Goal: Information Seeking & Learning: Check status

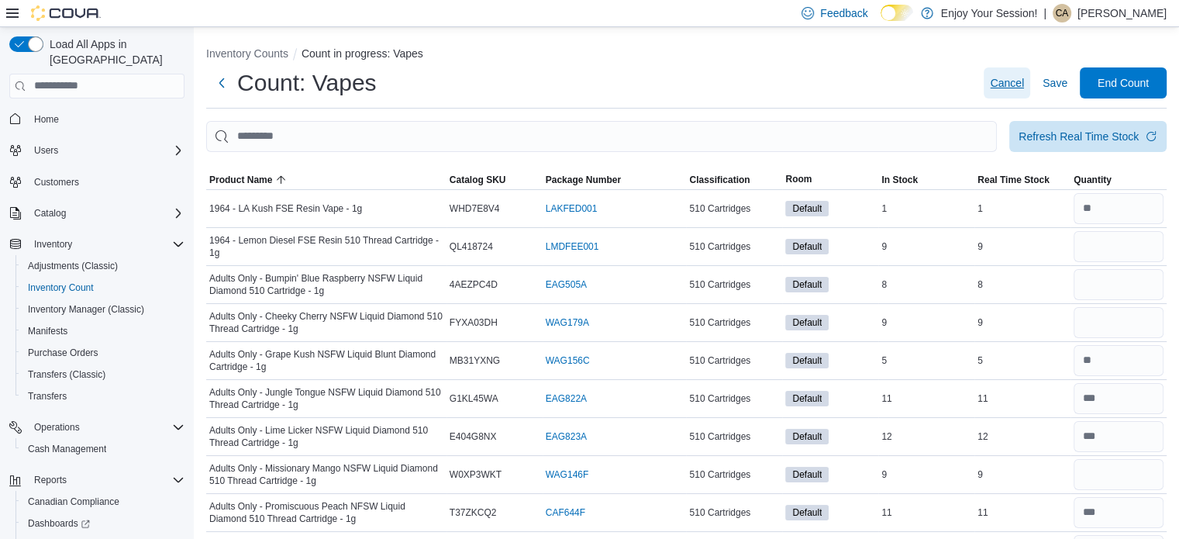
click at [1014, 83] on span "Cancel" at bounding box center [1007, 83] width 34 height 16
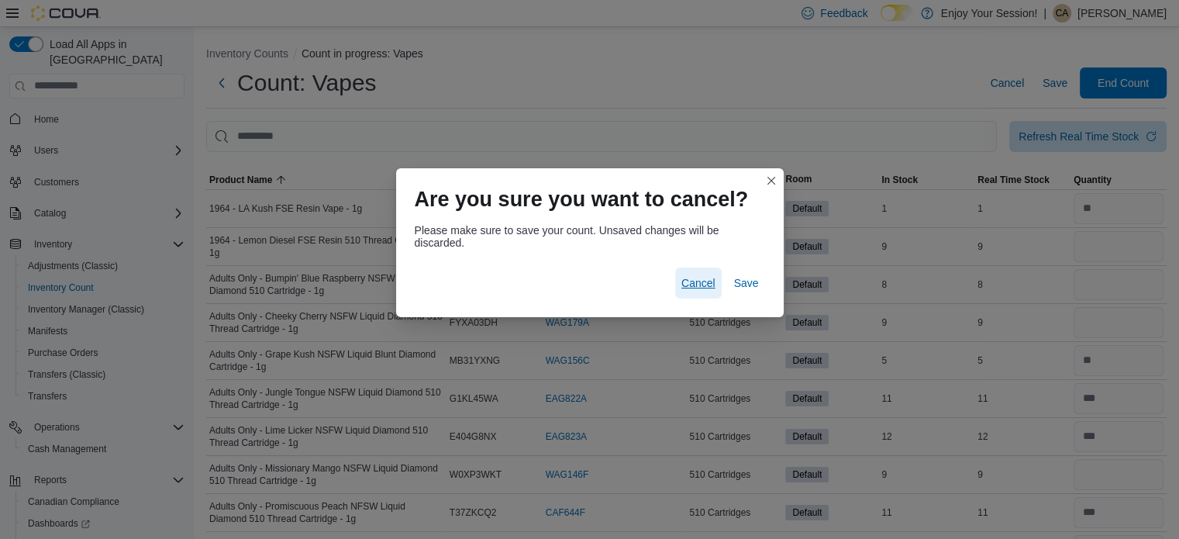
click at [692, 283] on span "Cancel" at bounding box center [699, 283] width 34 height 16
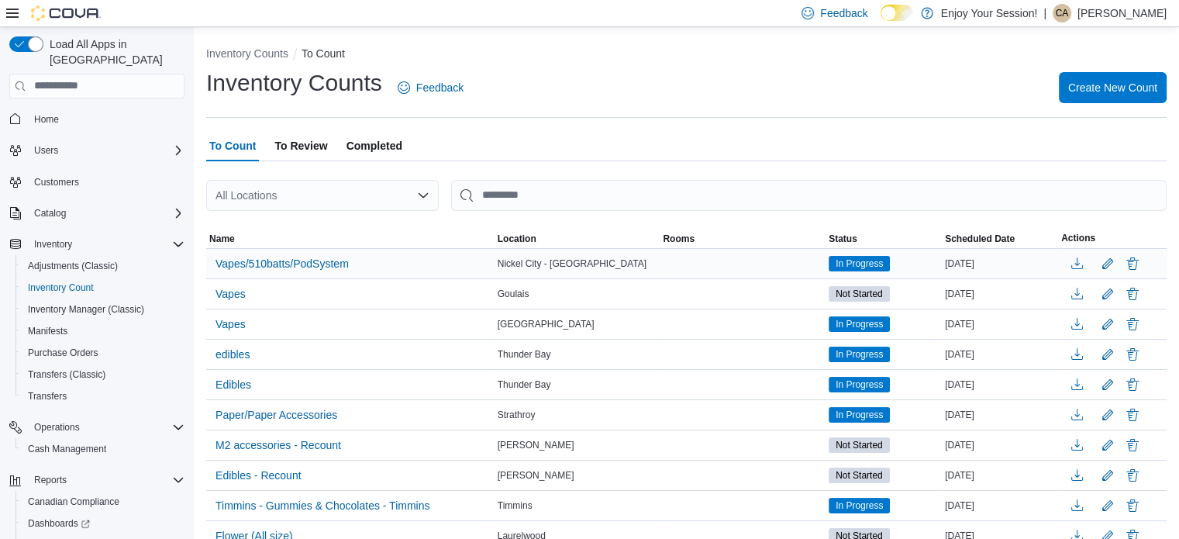
scroll to position [78, 0]
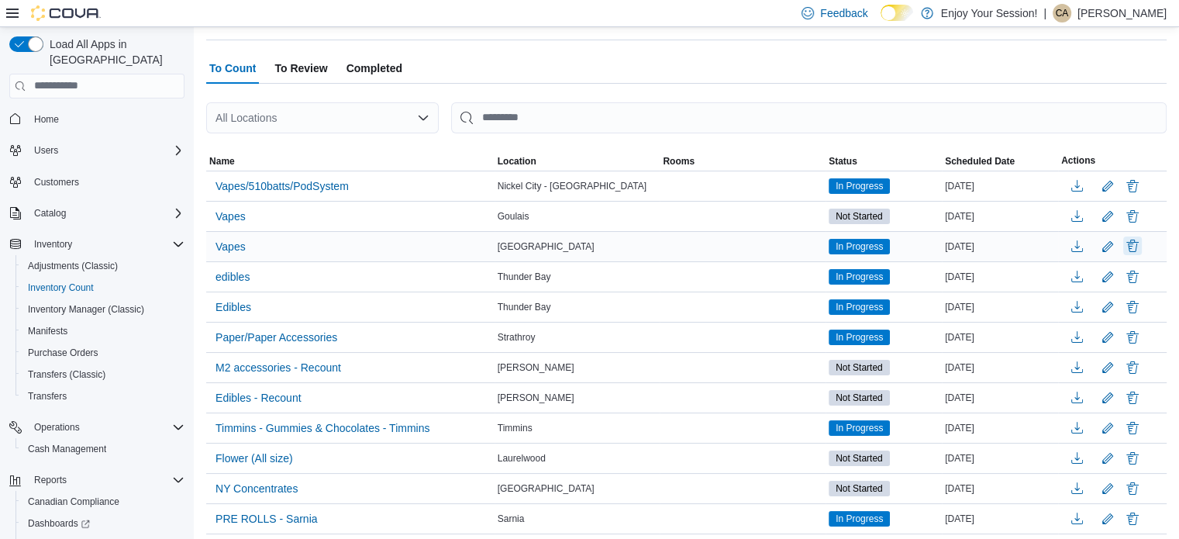
click at [1142, 247] on button "Delete" at bounding box center [1133, 246] width 19 height 19
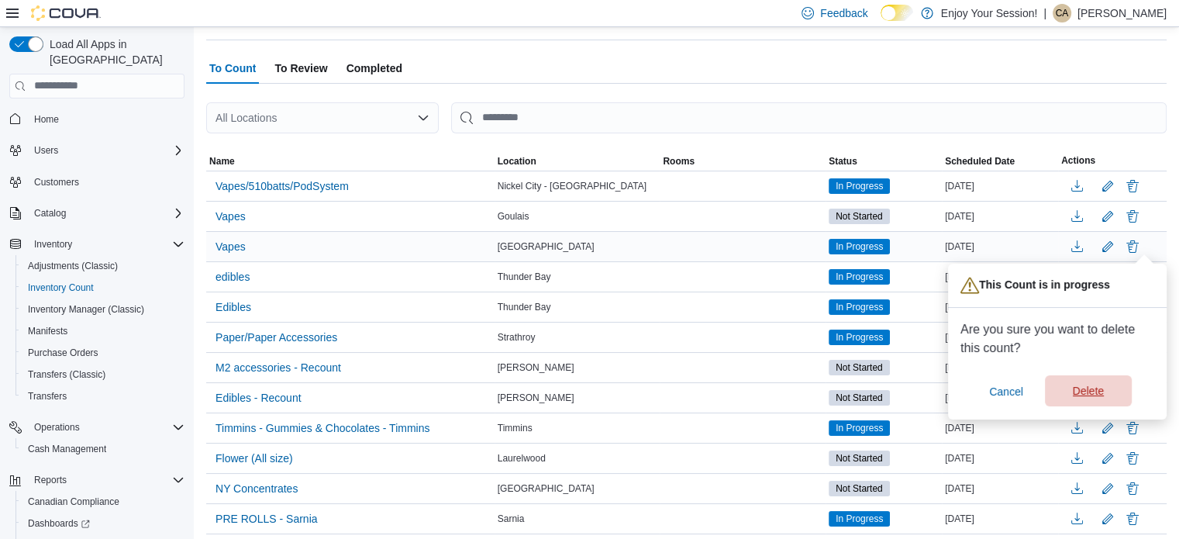
click at [1094, 392] on span "Delete" at bounding box center [1088, 391] width 31 height 16
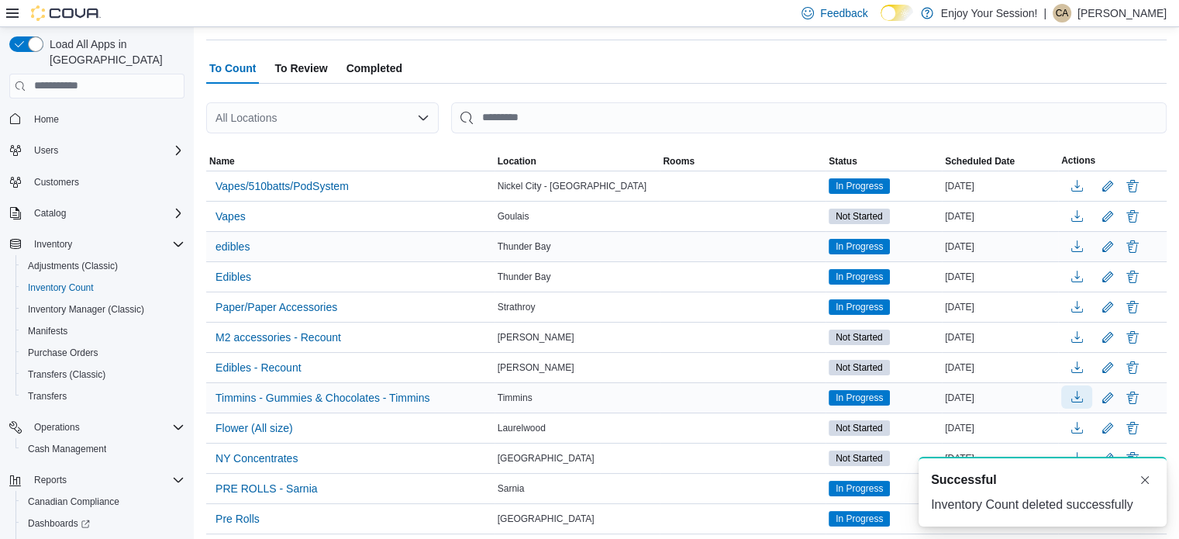
scroll to position [0, 0]
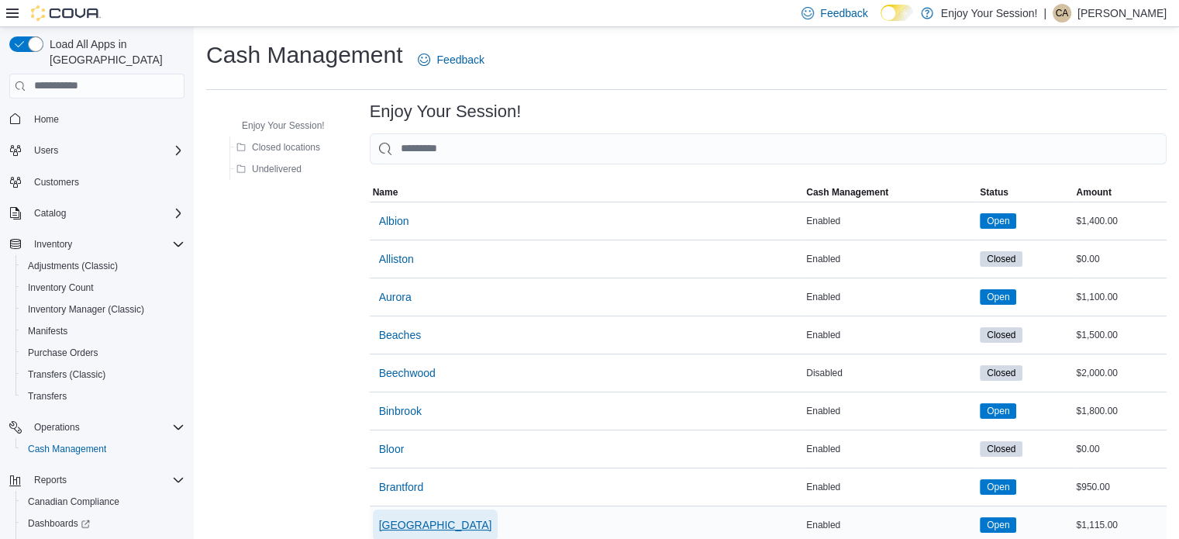
click at [411, 527] on span "[GEOGRAPHIC_DATA]" at bounding box center [435, 525] width 113 height 16
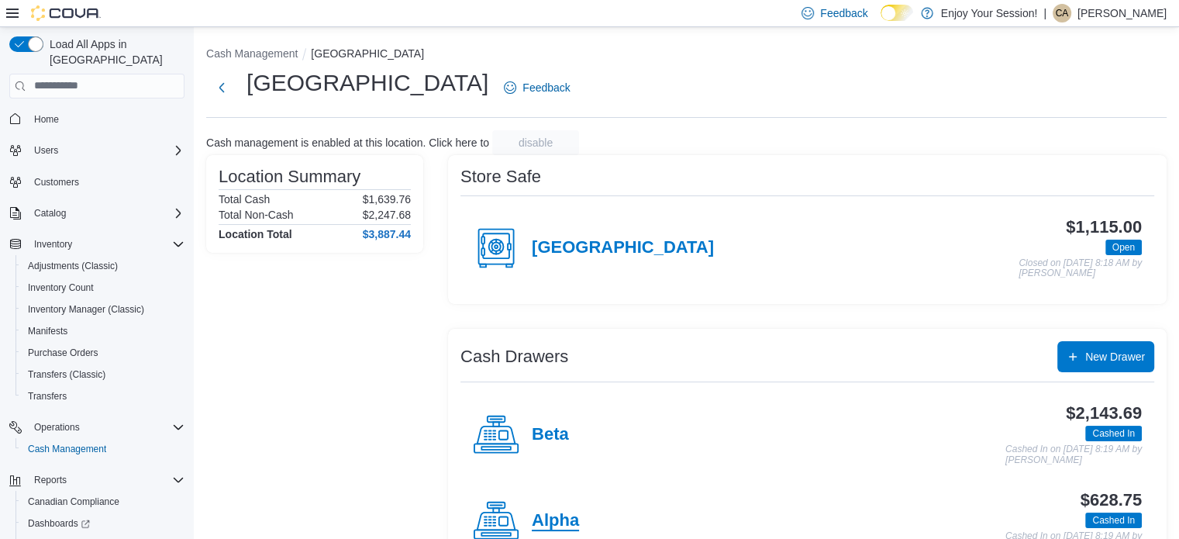
click at [554, 520] on h4 "Alpha" at bounding box center [555, 521] width 47 height 20
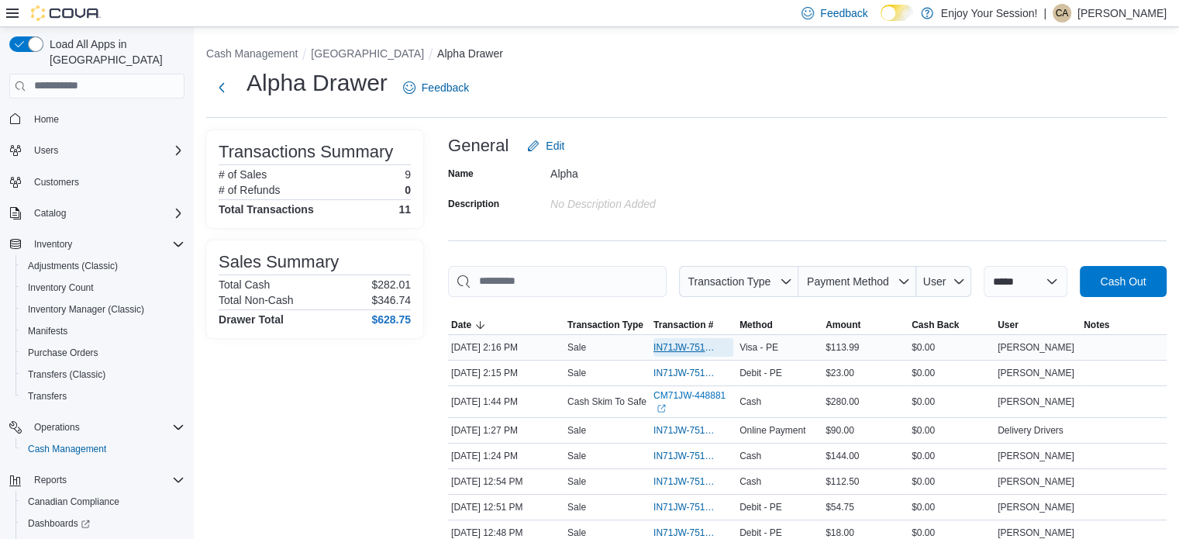
click at [685, 344] on span "IN71JW-7516436" at bounding box center [686, 347] width 64 height 12
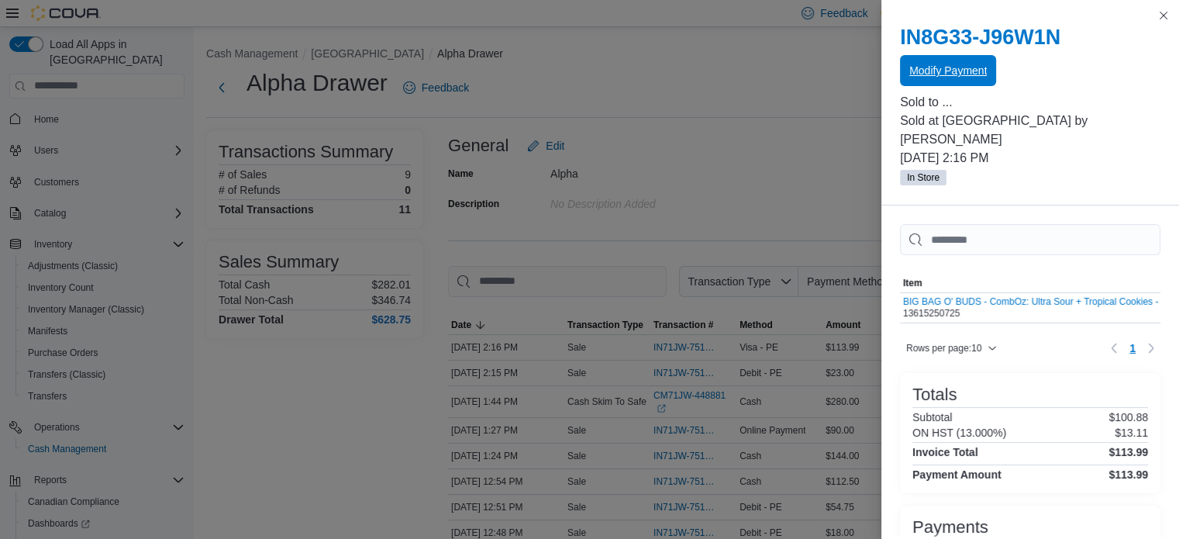
click at [965, 74] on span "Modify Payment" at bounding box center [949, 71] width 78 height 16
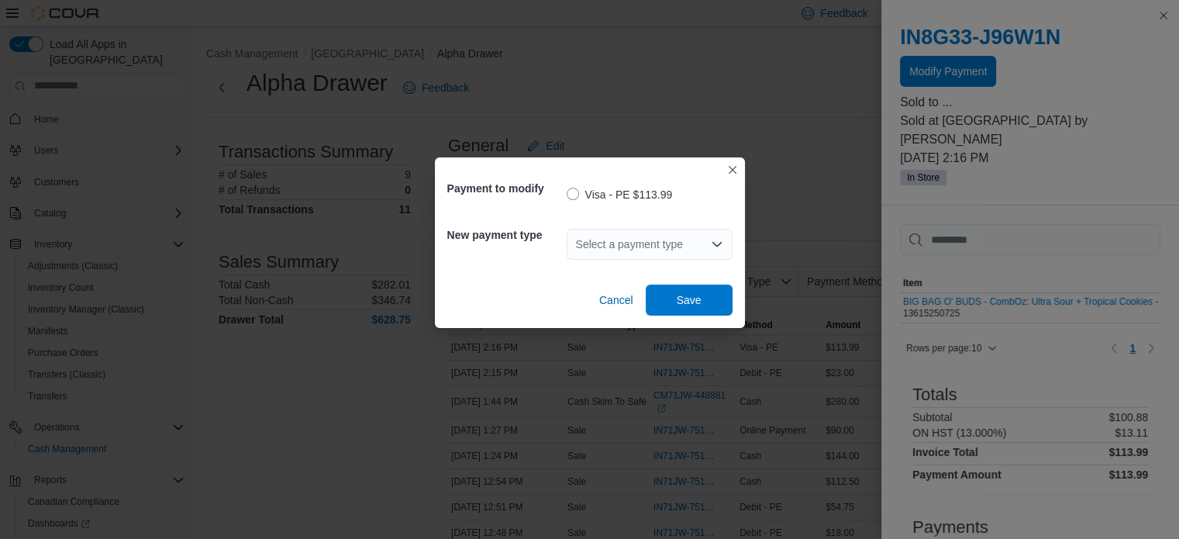
click at [674, 238] on div "Select a payment type" at bounding box center [650, 244] width 166 height 31
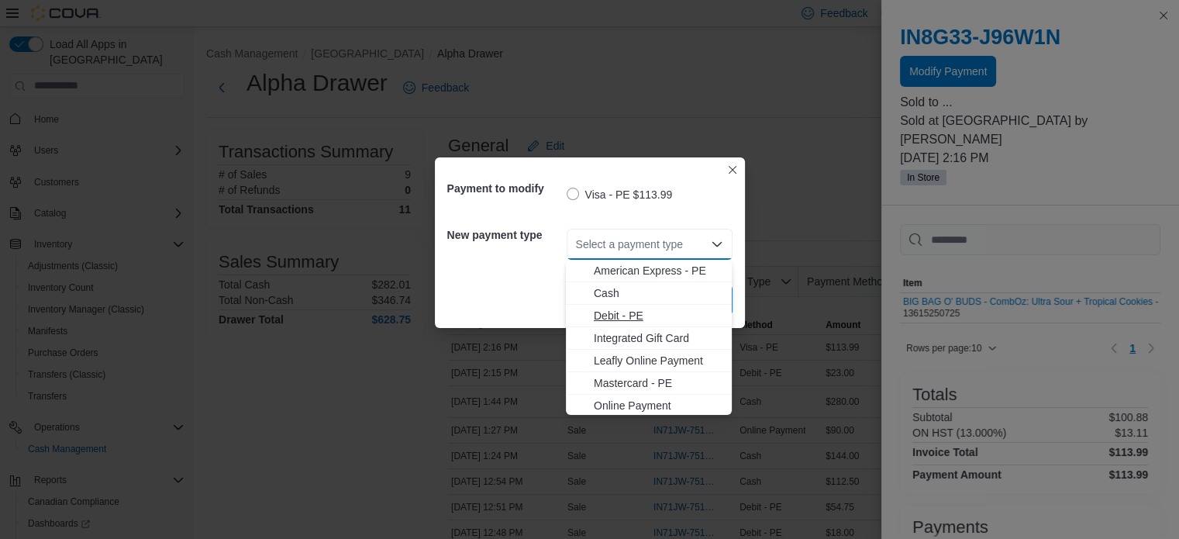
click at [627, 323] on span "Debit - PE" at bounding box center [658, 316] width 129 height 16
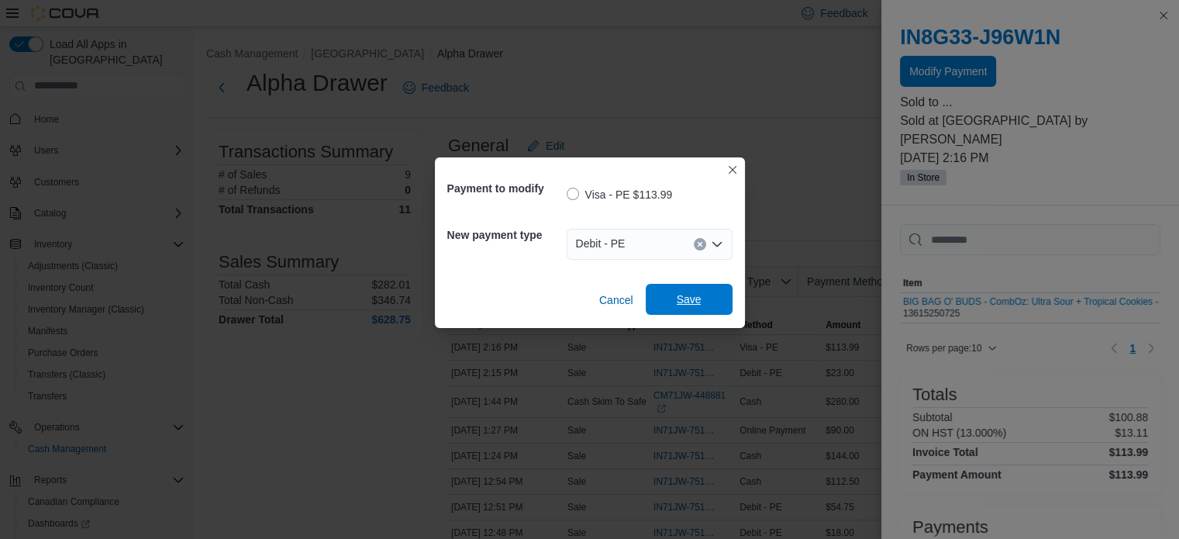
click at [690, 303] on span "Save" at bounding box center [689, 300] width 25 height 16
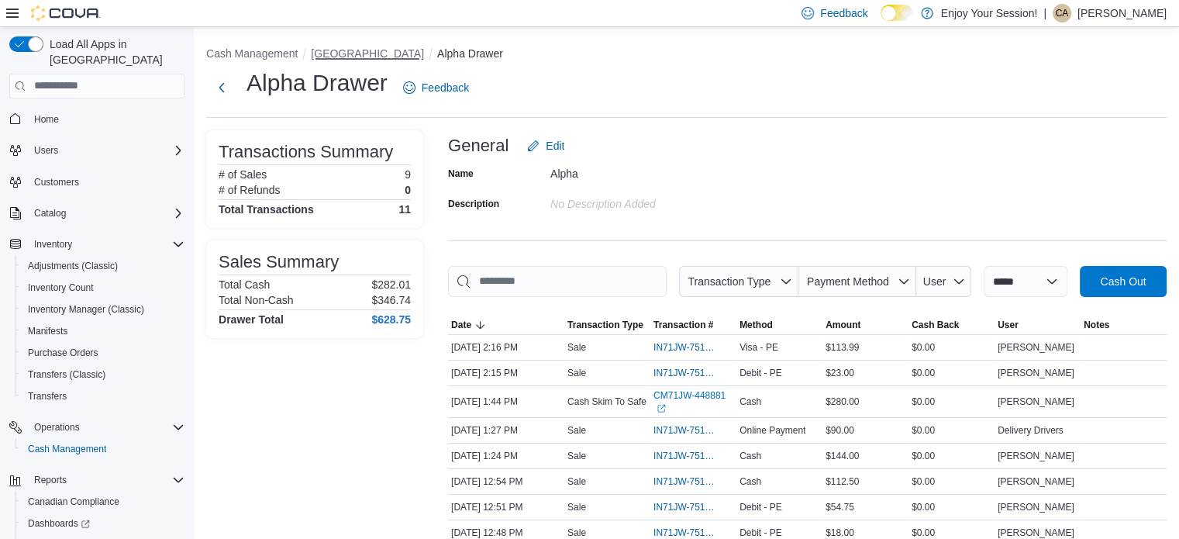
click at [333, 50] on button "[GEOGRAPHIC_DATA]" at bounding box center [367, 53] width 113 height 12
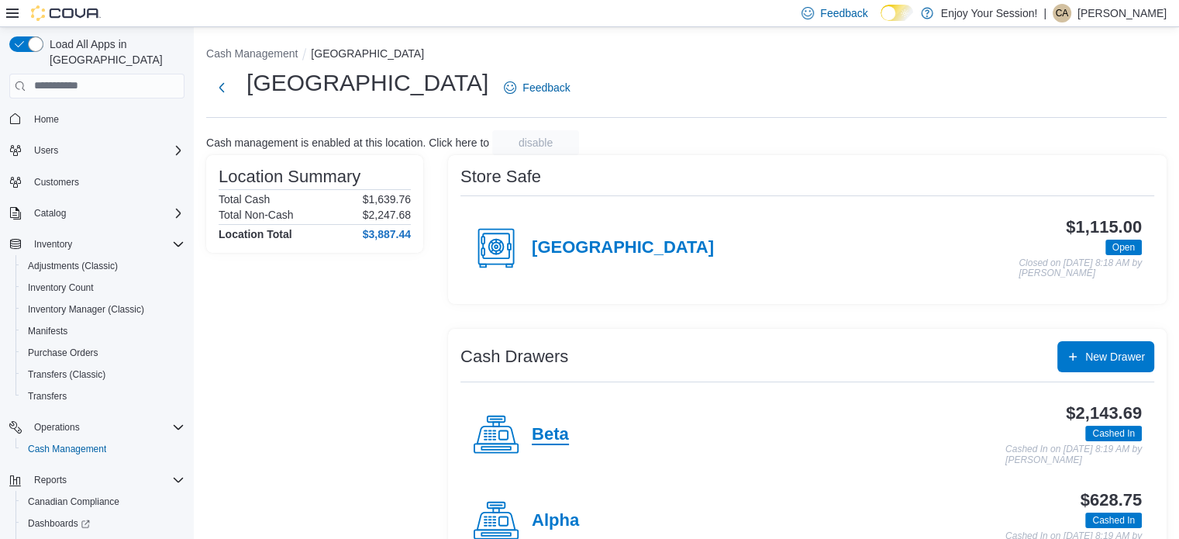
click at [543, 430] on h4 "Beta" at bounding box center [550, 435] width 37 height 20
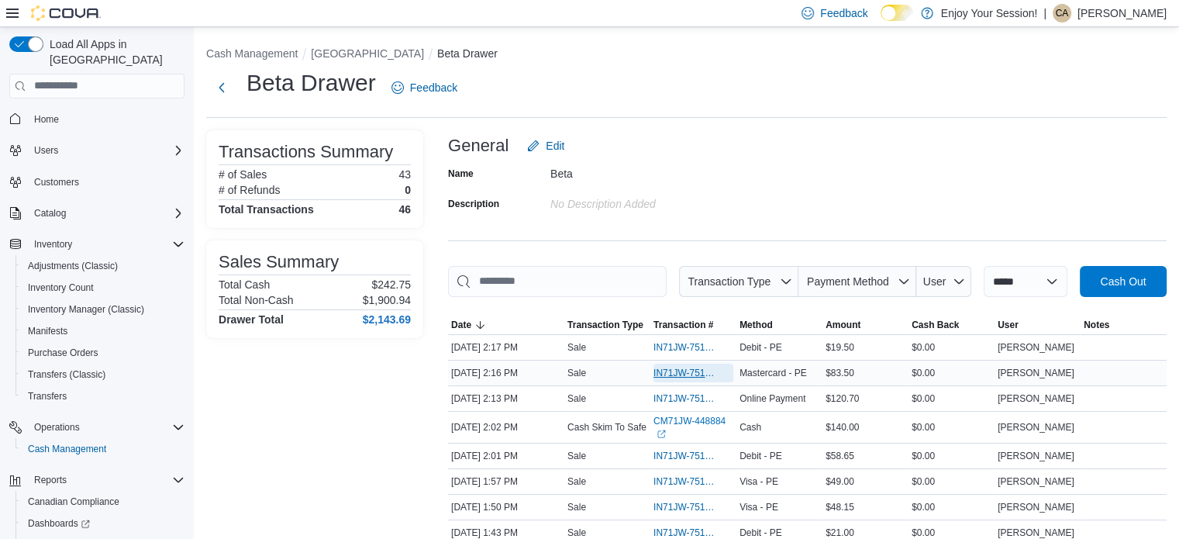
click at [693, 370] on span "IN71JW-7516438" at bounding box center [686, 373] width 64 height 12
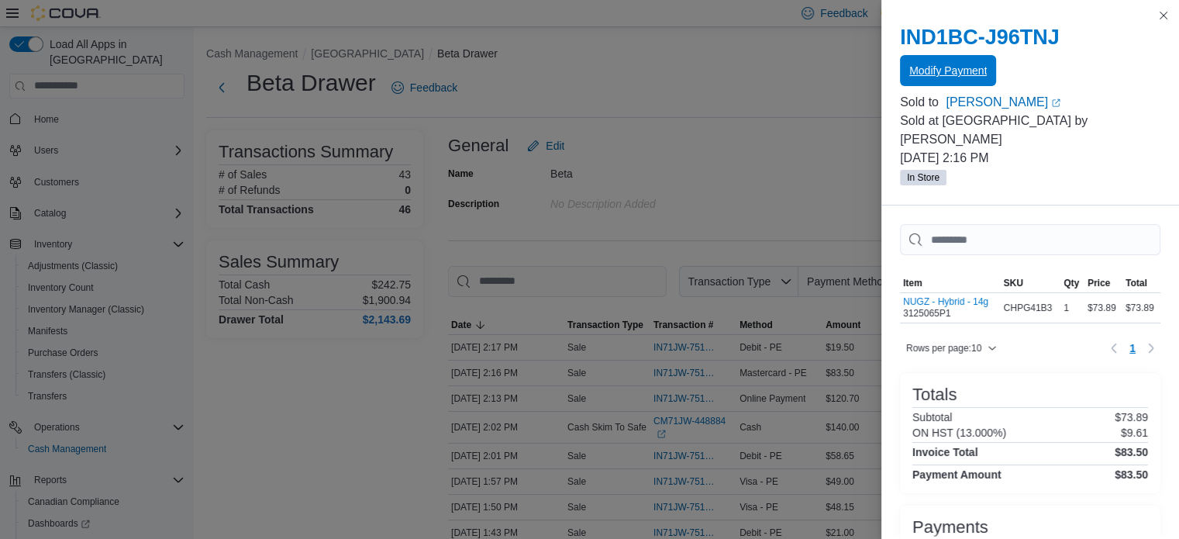
click at [942, 60] on span "Modify Payment" at bounding box center [949, 70] width 78 height 31
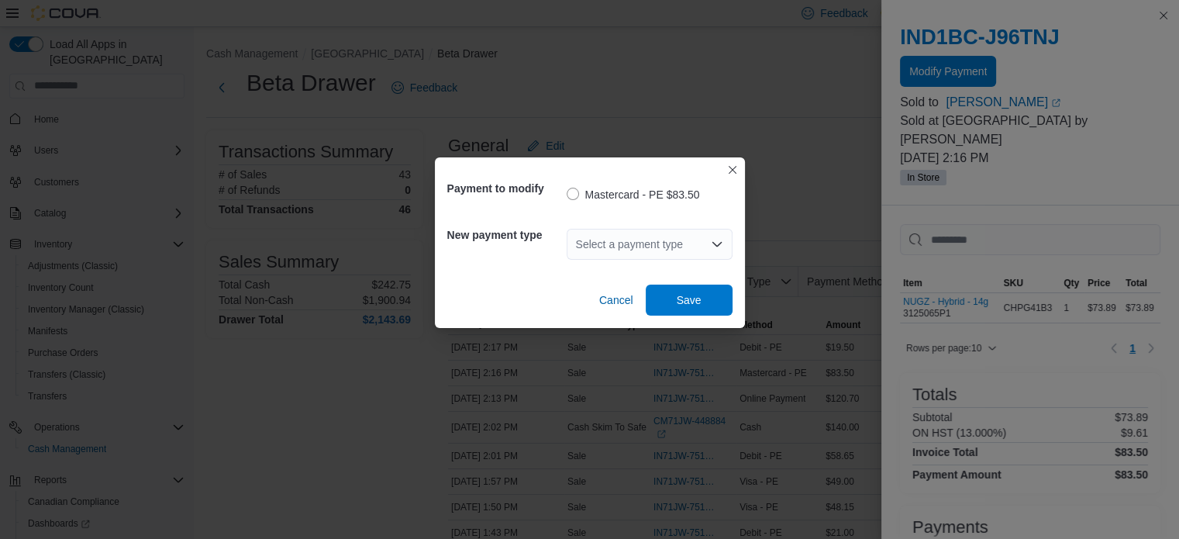
click at [696, 243] on div "Select a payment type" at bounding box center [650, 244] width 166 height 31
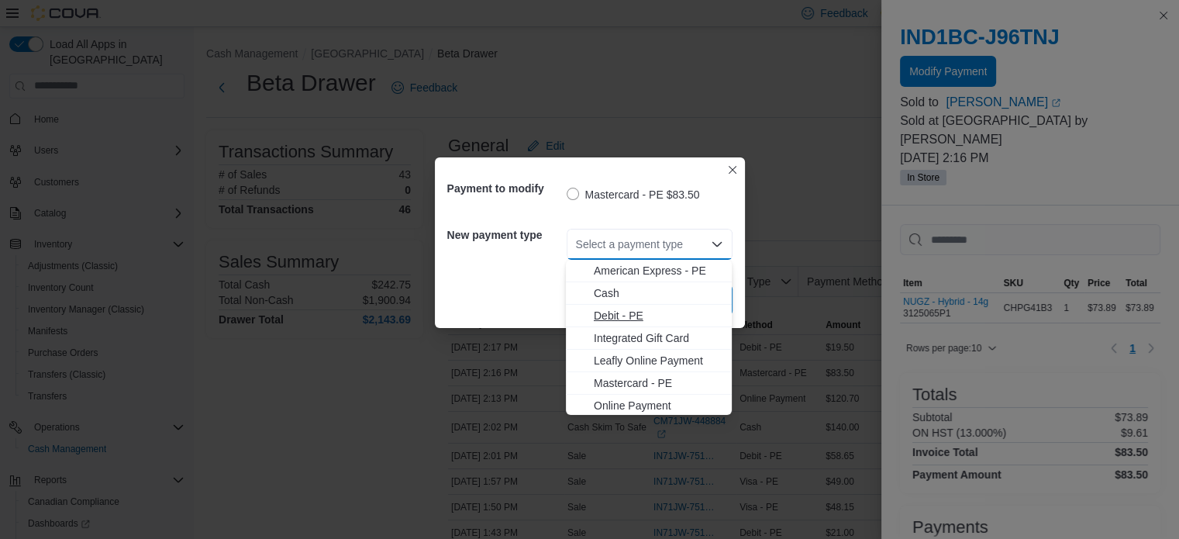
click at [625, 317] on span "Debit - PE" at bounding box center [658, 316] width 129 height 16
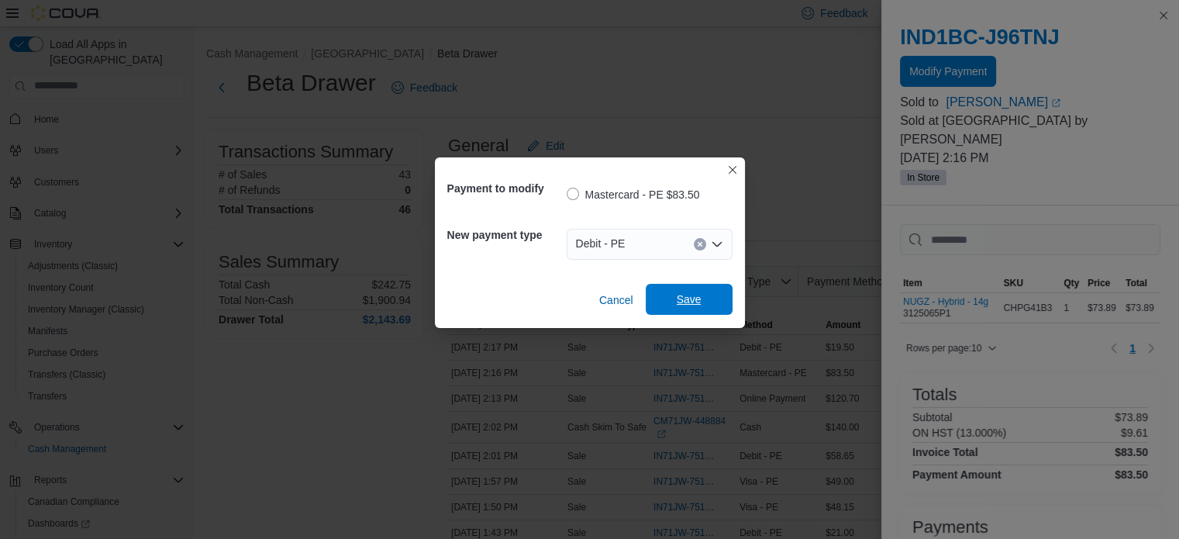
click at [692, 302] on span "Save" at bounding box center [689, 300] width 25 height 16
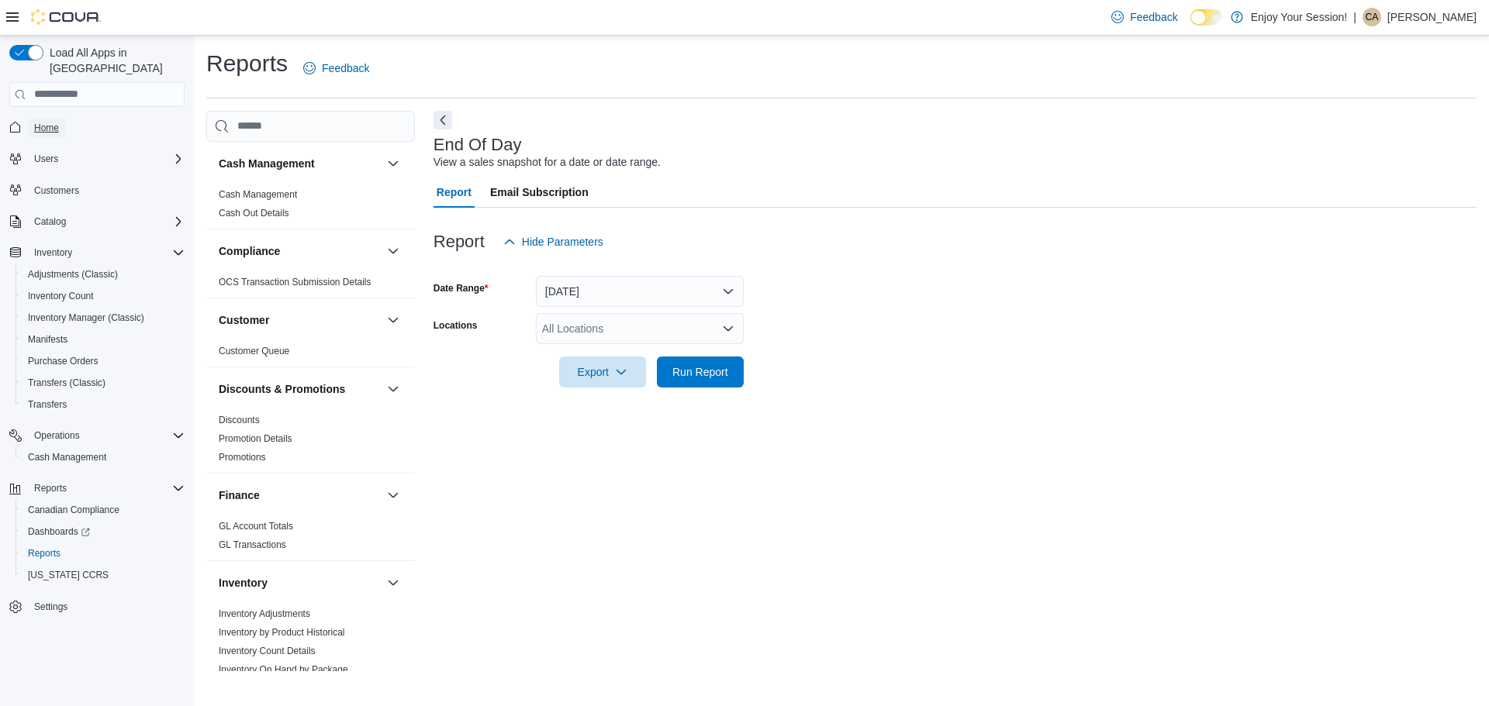
click at [47, 122] on span "Home" at bounding box center [46, 128] width 25 height 12
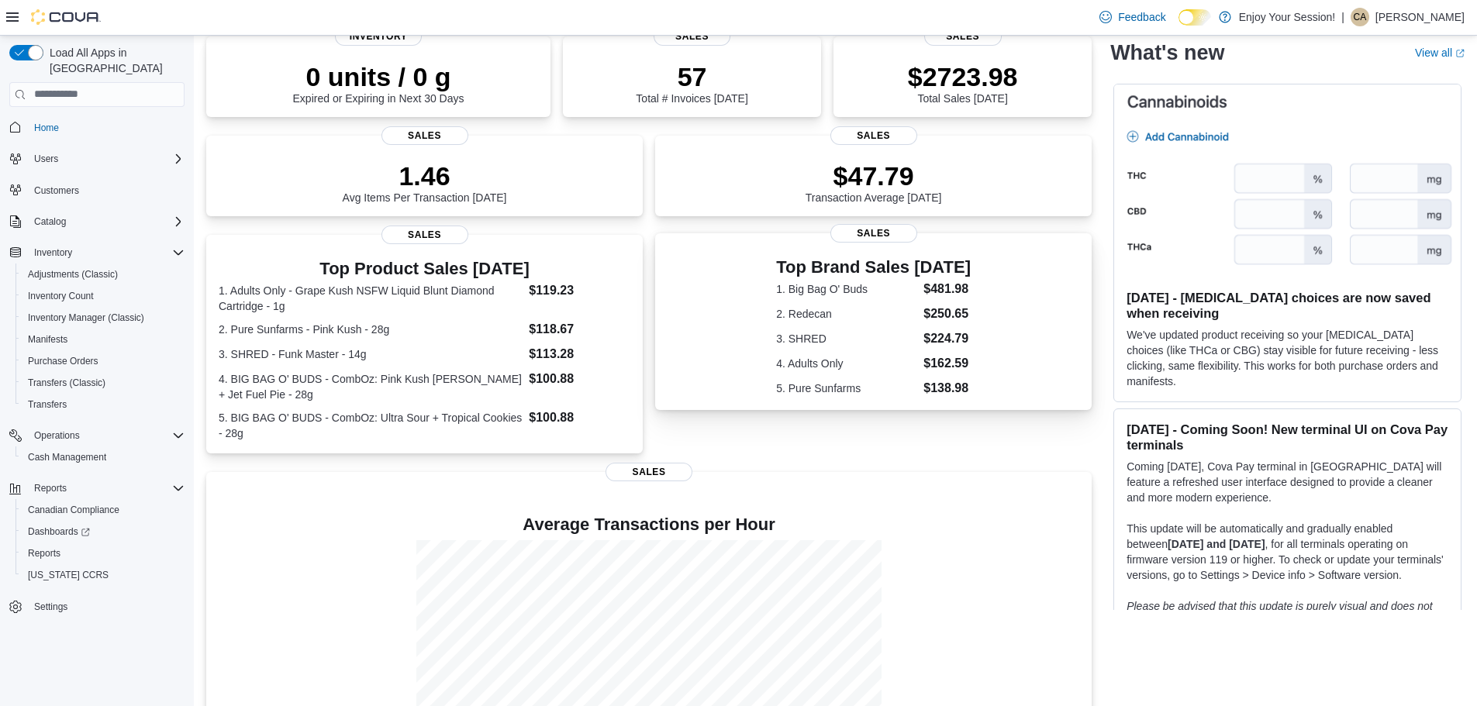
scroll to position [216, 0]
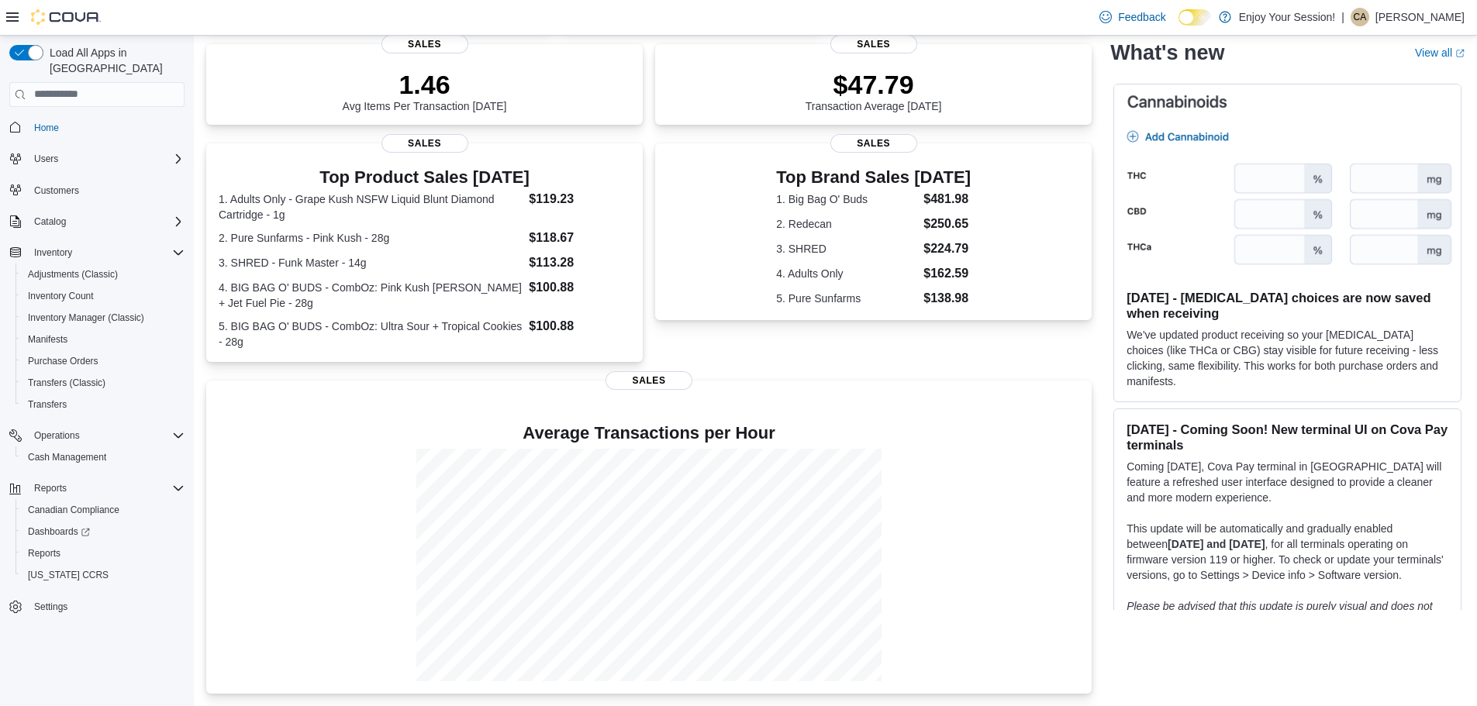
click at [85, 118] on span "Home" at bounding box center [106, 127] width 157 height 19
click at [60, 547] on span "Reports" at bounding box center [44, 553] width 33 height 12
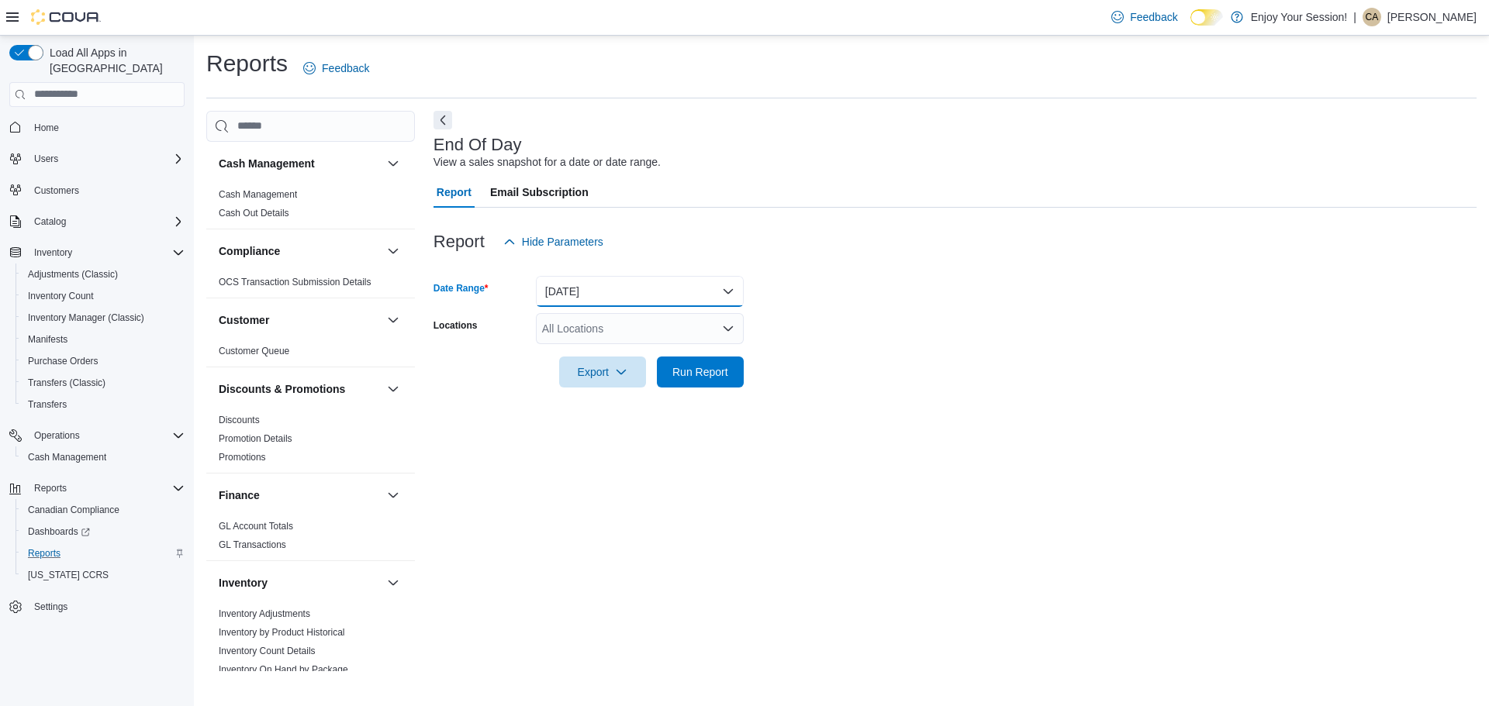
click at [654, 278] on button "[DATE]" at bounding box center [640, 291] width 208 height 31
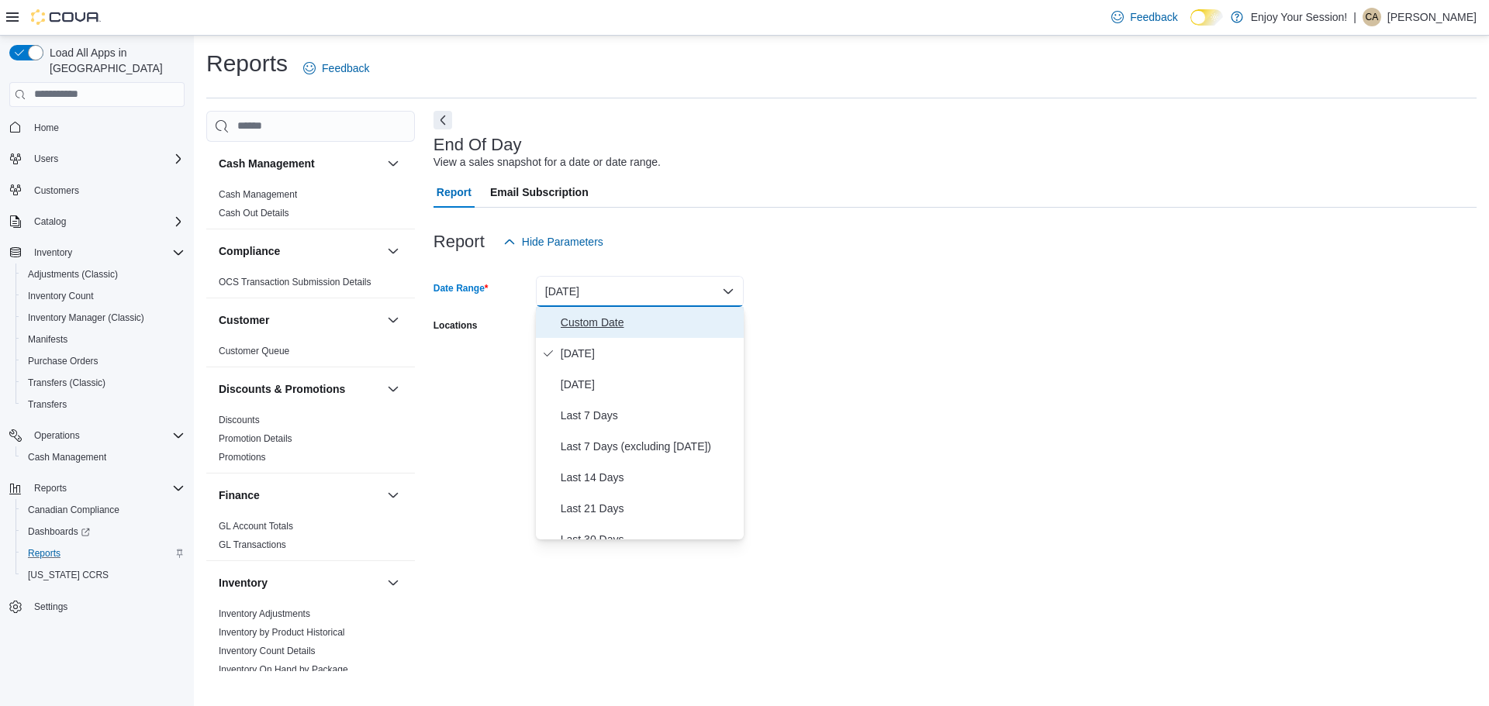
click at [581, 325] on span "Custom Date" at bounding box center [649, 322] width 177 height 19
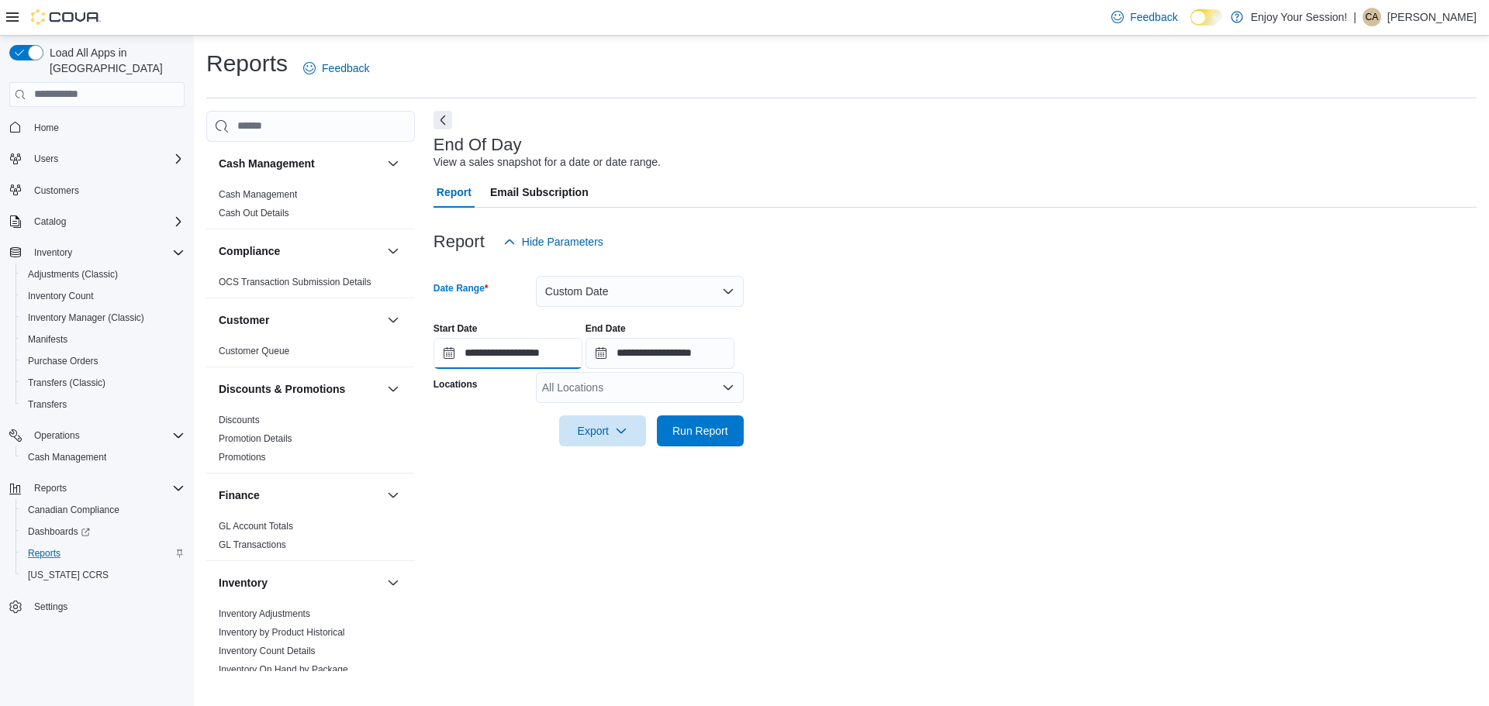
click at [485, 354] on input "**********" at bounding box center [507, 353] width 149 height 31
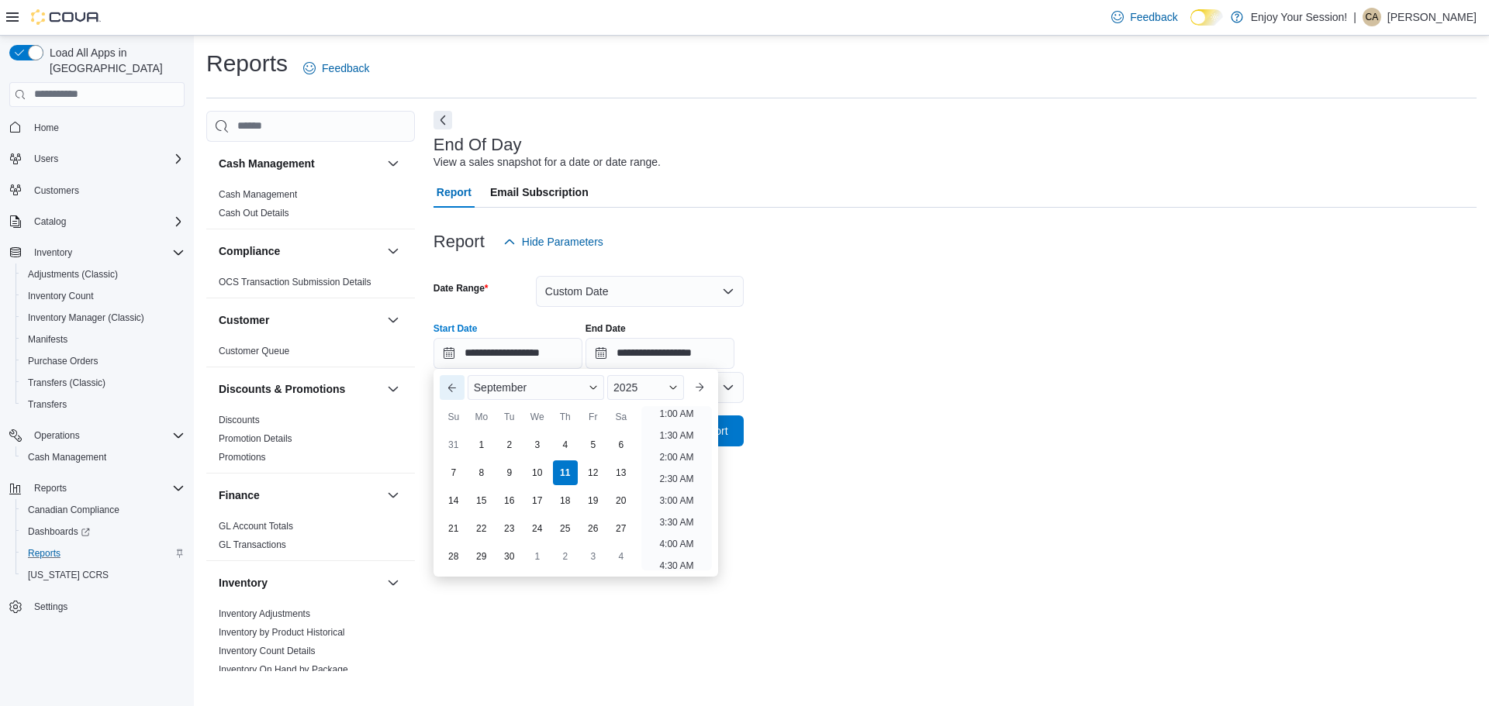
click at [447, 392] on button "Previous Month" at bounding box center [452, 387] width 25 height 25
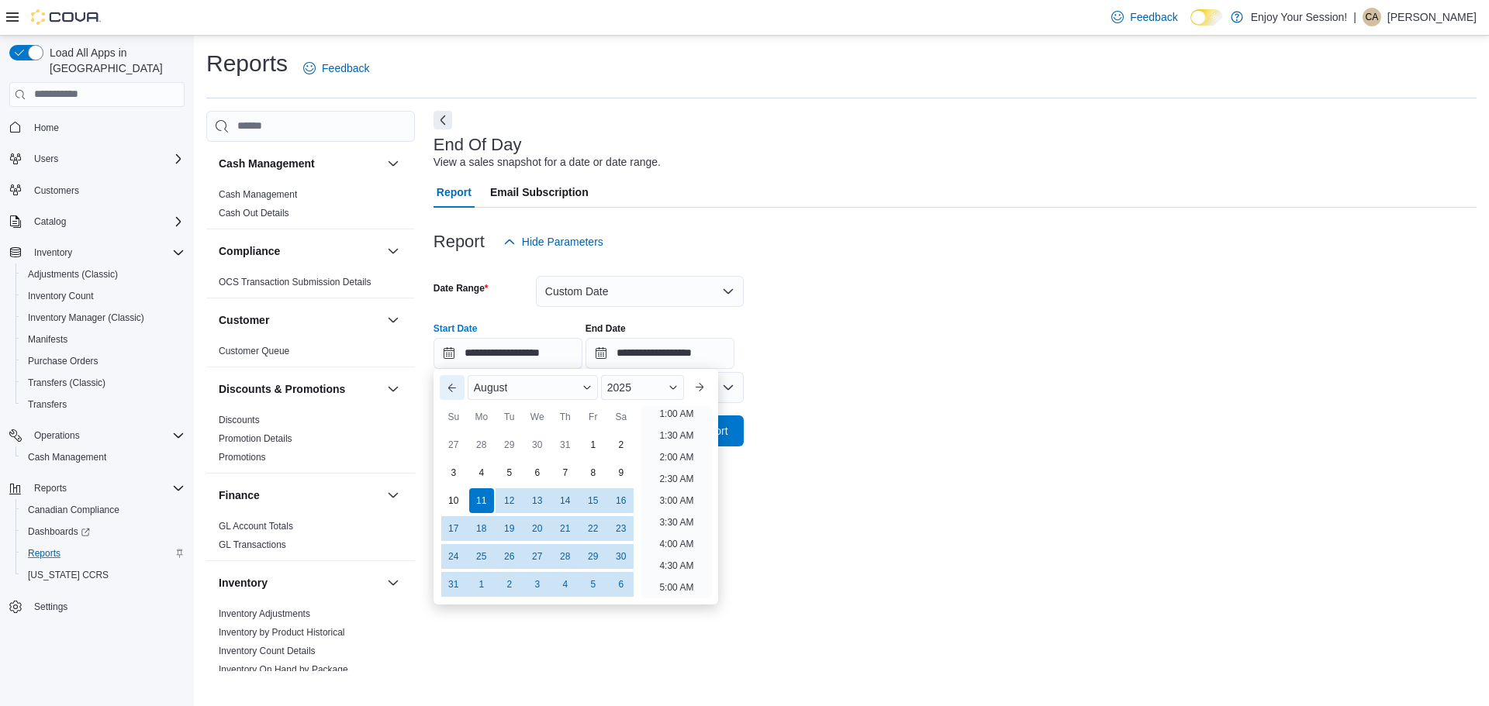
scroll to position [3, 0]
click at [595, 441] on div "1" at bounding box center [592, 444] width 27 height 27
type input "**********"
click at [655, 353] on input "**********" at bounding box center [659, 353] width 149 height 31
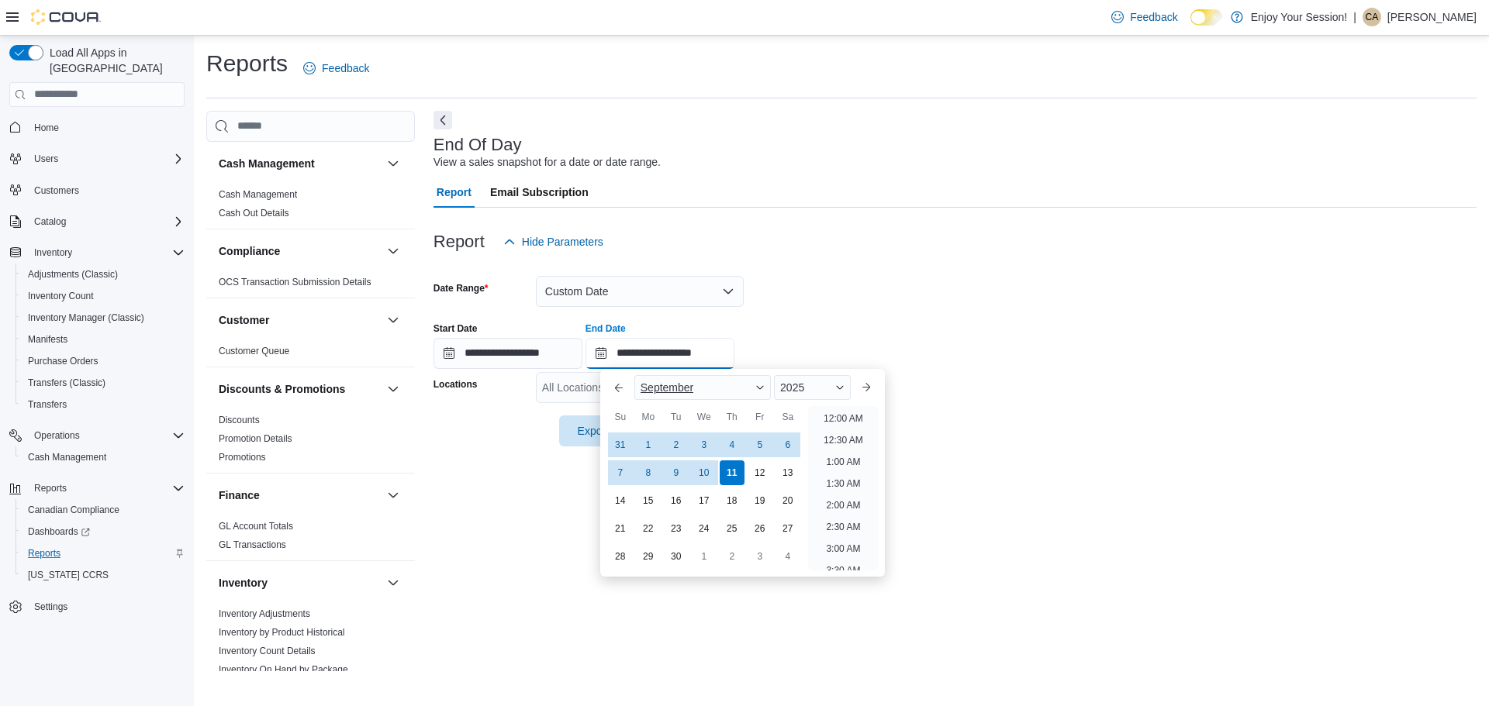
scroll to position [881, 0]
click at [619, 384] on button "Previous Month" at bounding box center [618, 387] width 25 height 25
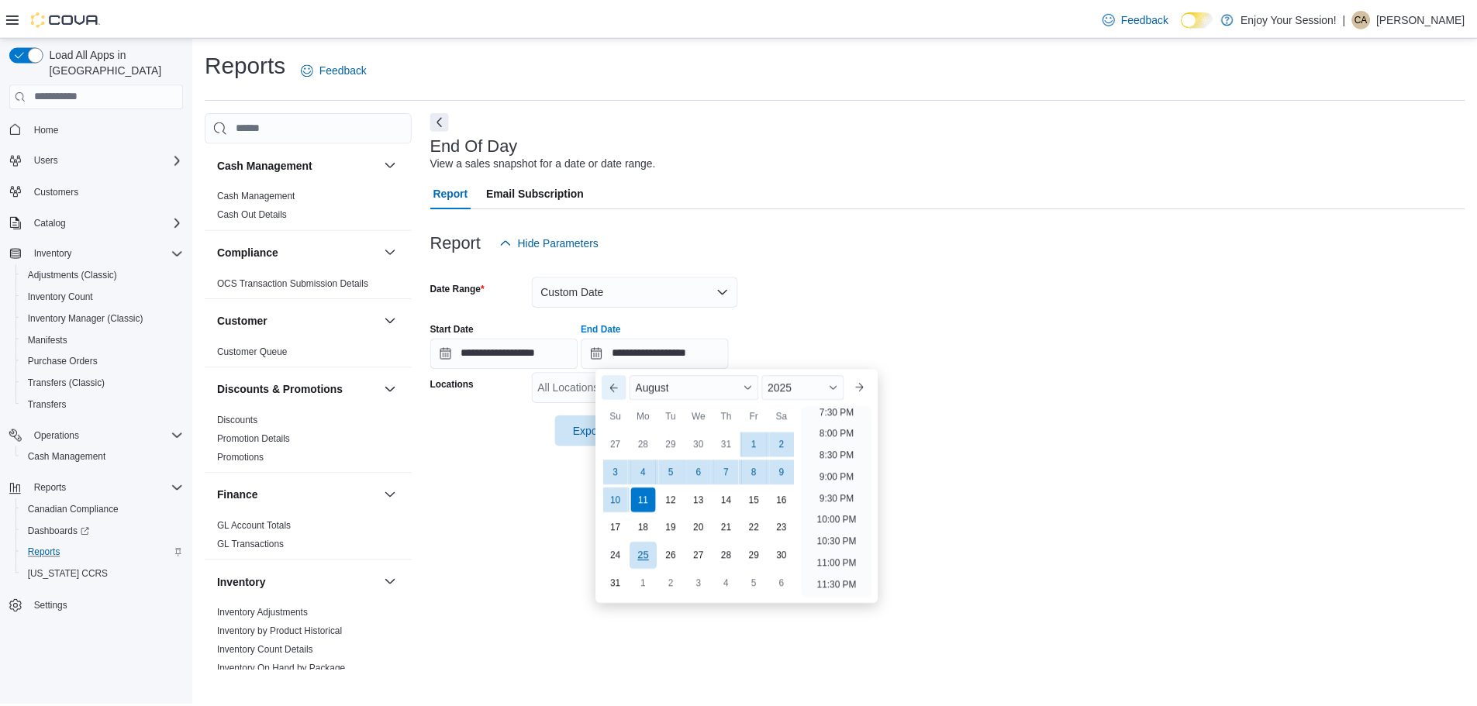
scroll to position [853, 0]
click at [624, 585] on div "31" at bounding box center [619, 584] width 27 height 27
type input "**********"
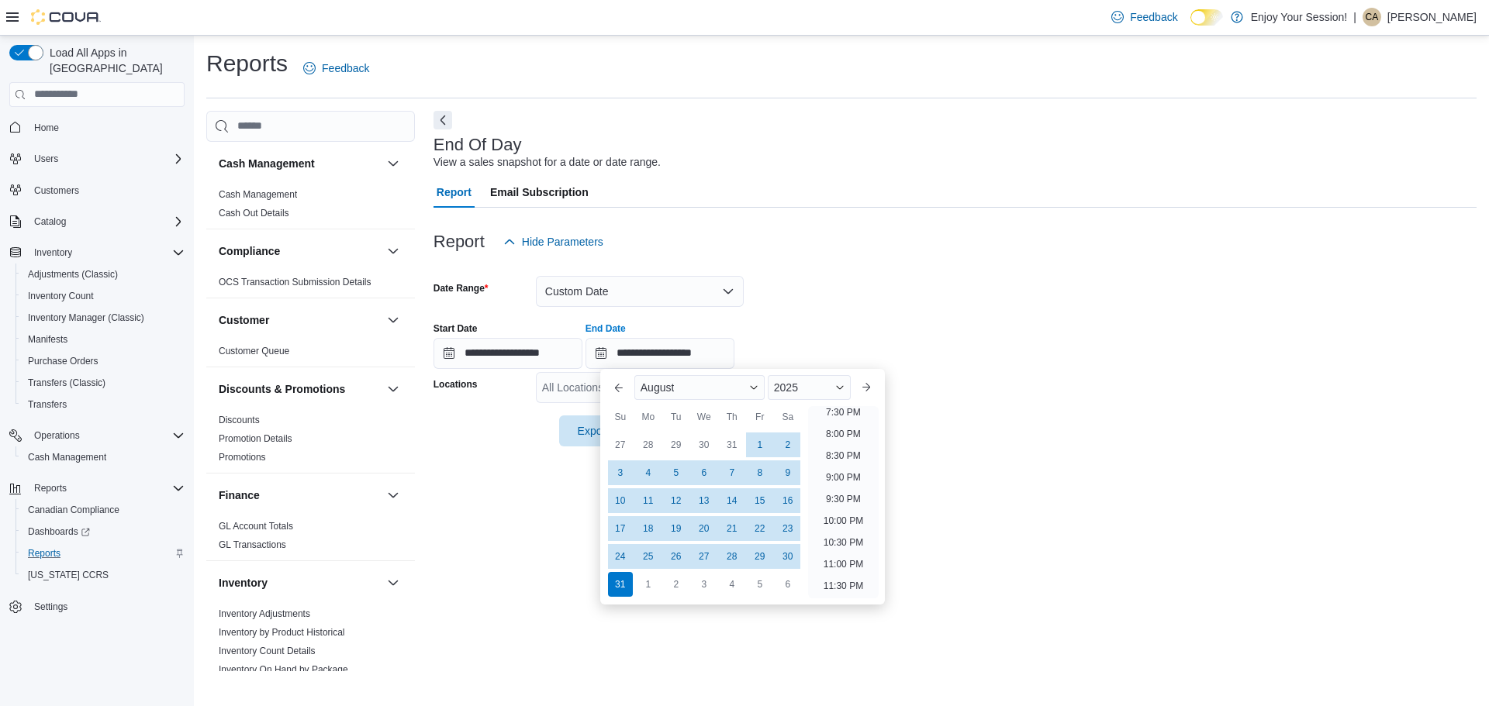
click at [1018, 338] on div "**********" at bounding box center [954, 339] width 1043 height 59
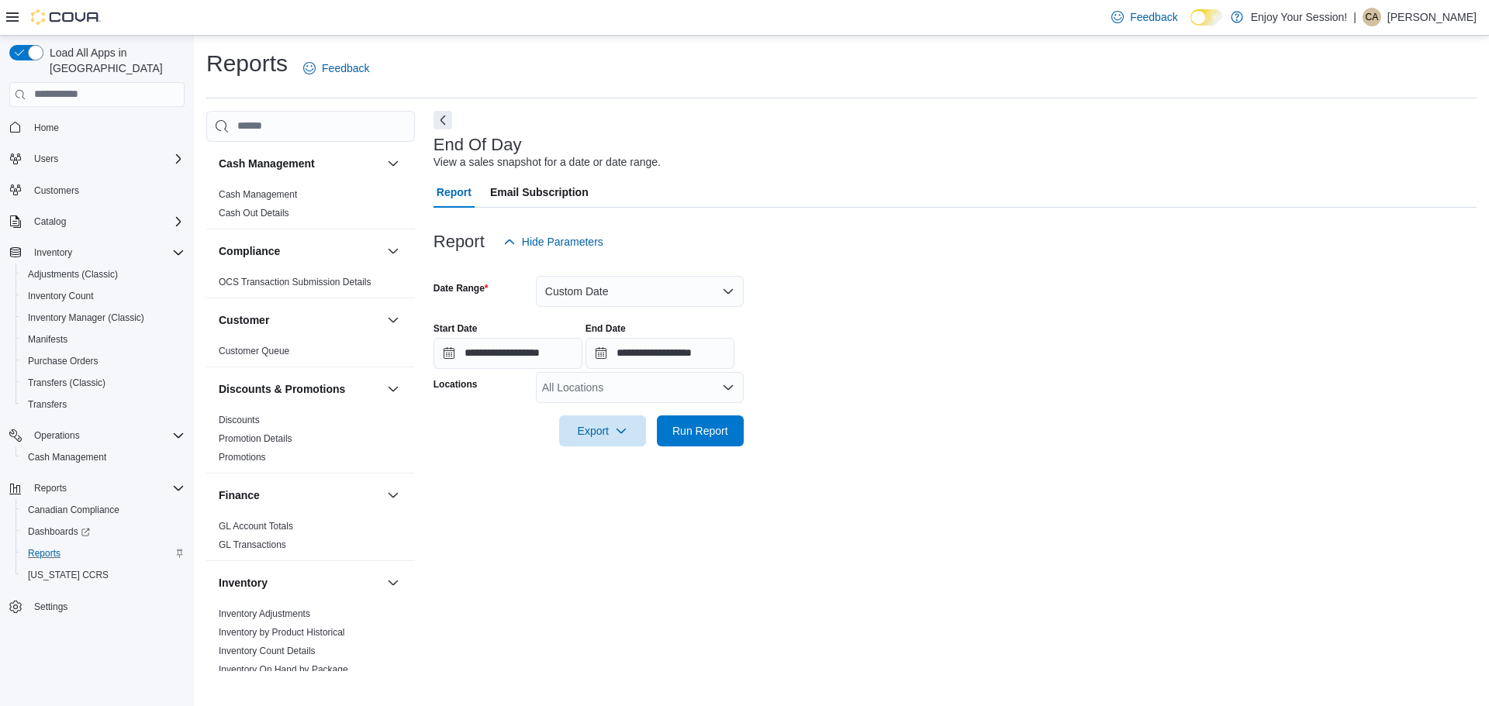
click at [698, 385] on div "All Locations" at bounding box center [640, 387] width 208 height 31
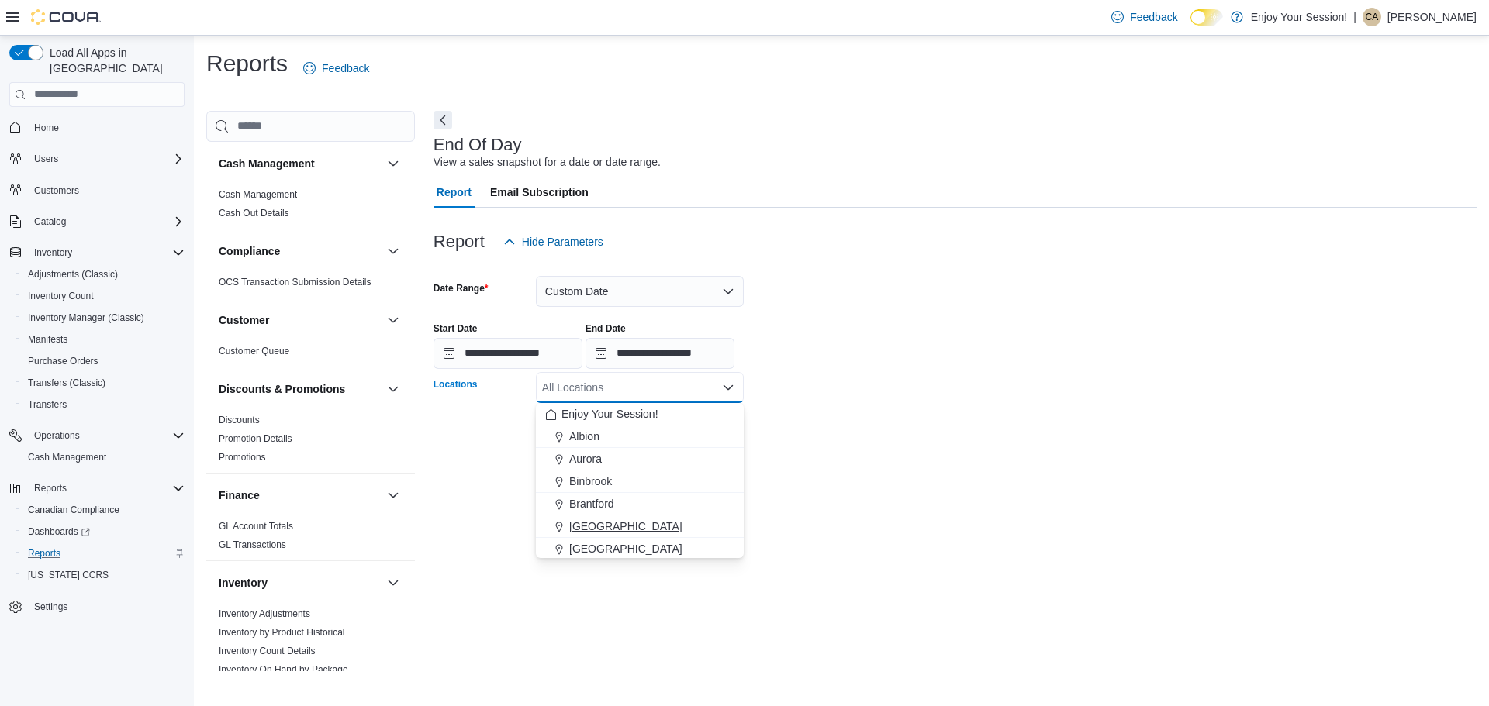
click at [647, 526] on div "[GEOGRAPHIC_DATA]" at bounding box center [639, 527] width 189 height 16
click at [885, 504] on div "**********" at bounding box center [954, 391] width 1043 height 561
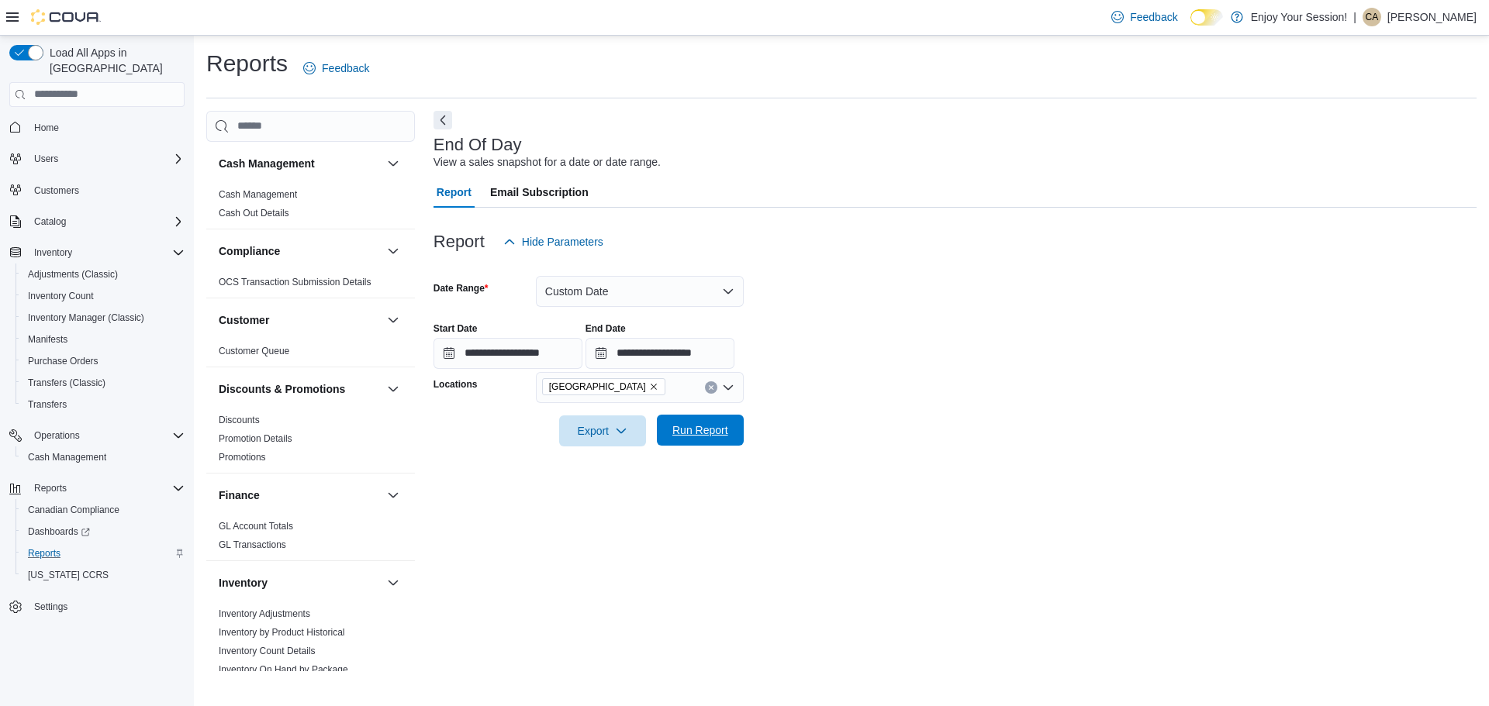
click at [717, 438] on span "Run Report" at bounding box center [700, 430] width 68 height 31
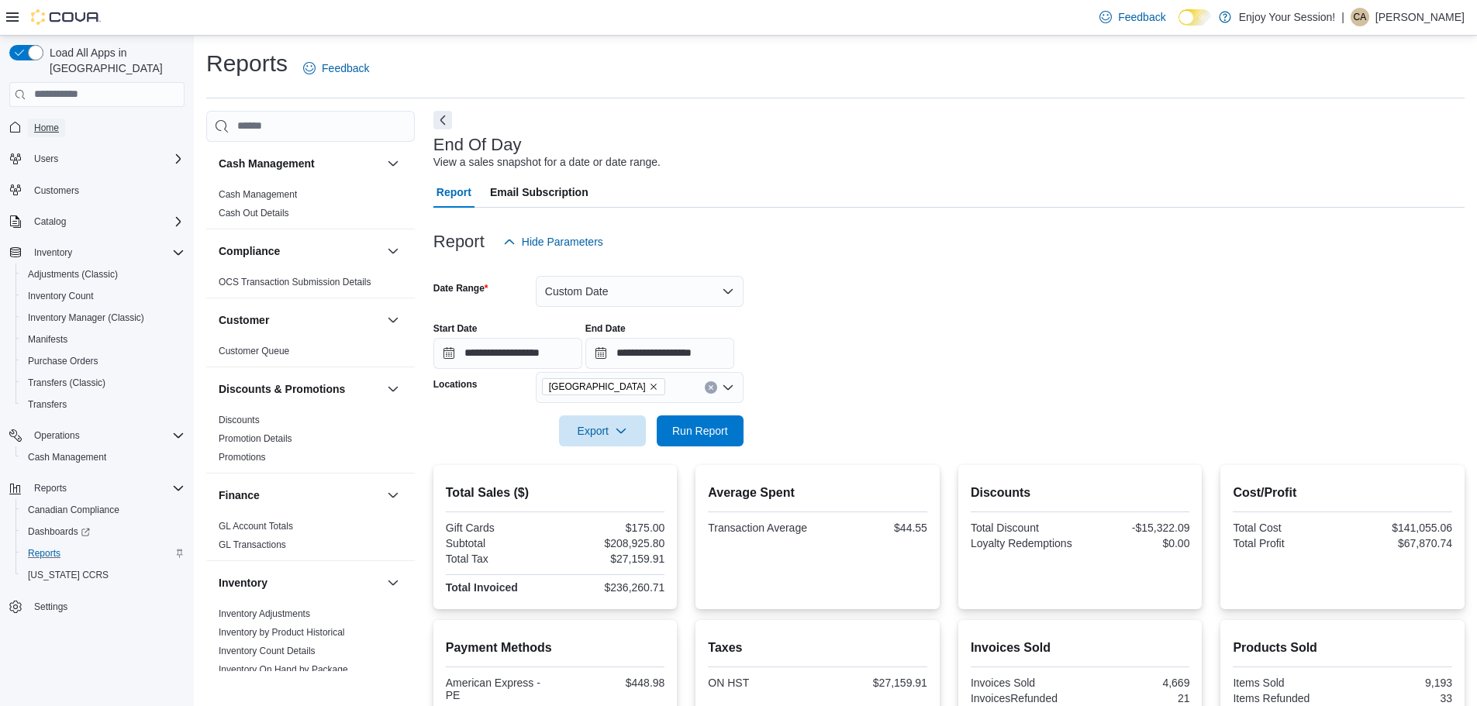
click at [31, 119] on link "Home" at bounding box center [46, 128] width 37 height 19
